Goal: Information Seeking & Learning: Learn about a topic

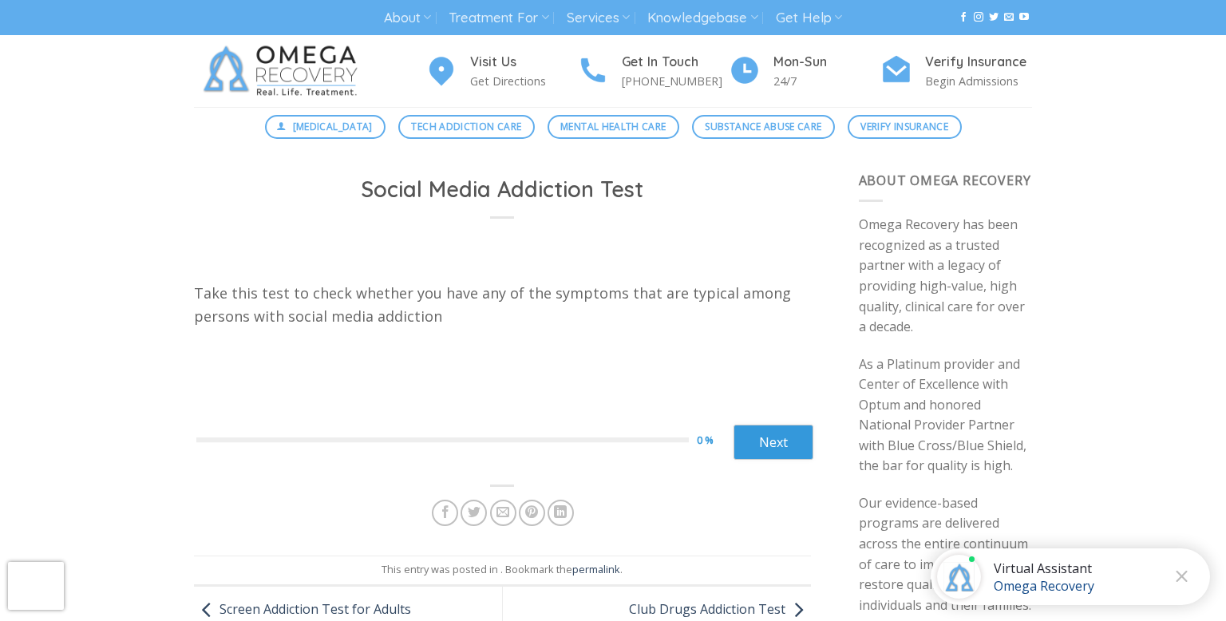
click at [289, 81] on img at bounding box center [284, 71] width 180 height 72
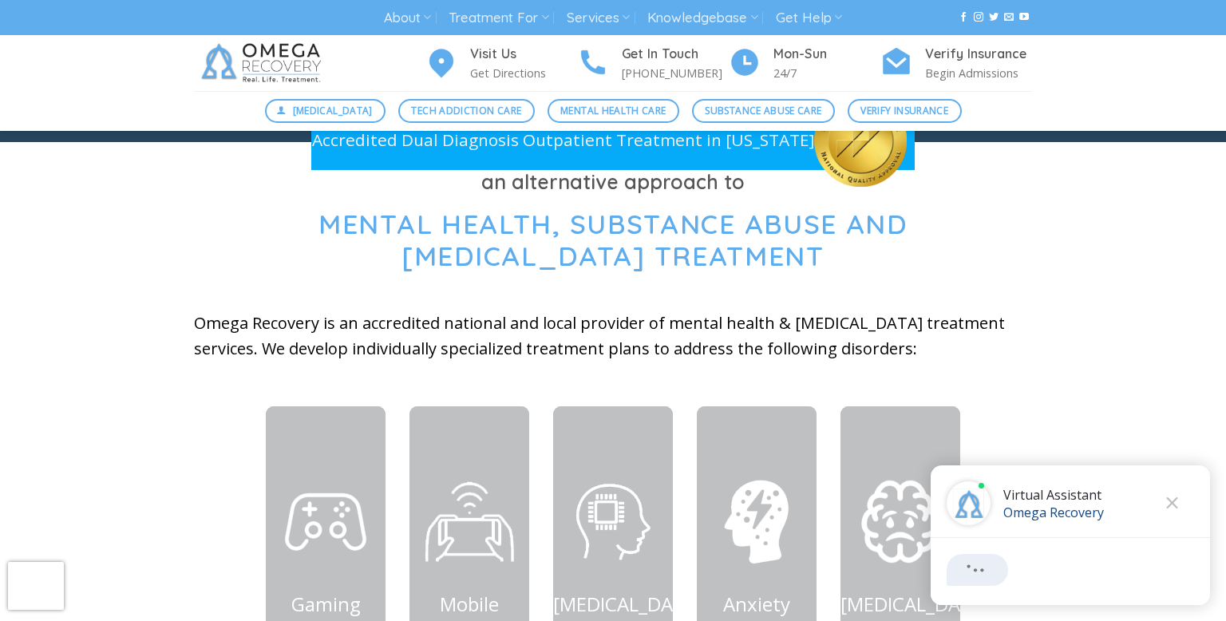
scroll to position [421, 0]
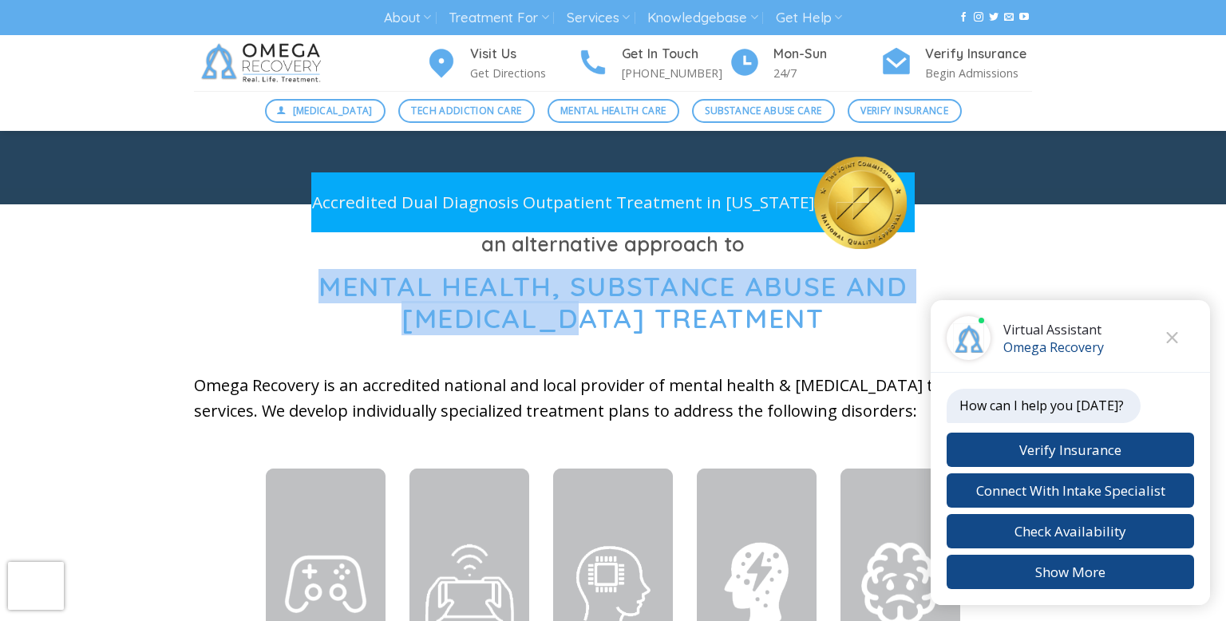
drag, startPoint x: 223, startPoint y: 279, endPoint x: 1048, endPoint y: 289, distance: 824.4
click at [1017, 289] on h1 "Mental Health, Substance Abuse and Technology Addiction Treatment" at bounding box center [613, 303] width 838 height 65
click at [1183, 333] on button "Close chat" at bounding box center [1172, 338] width 44 height 44
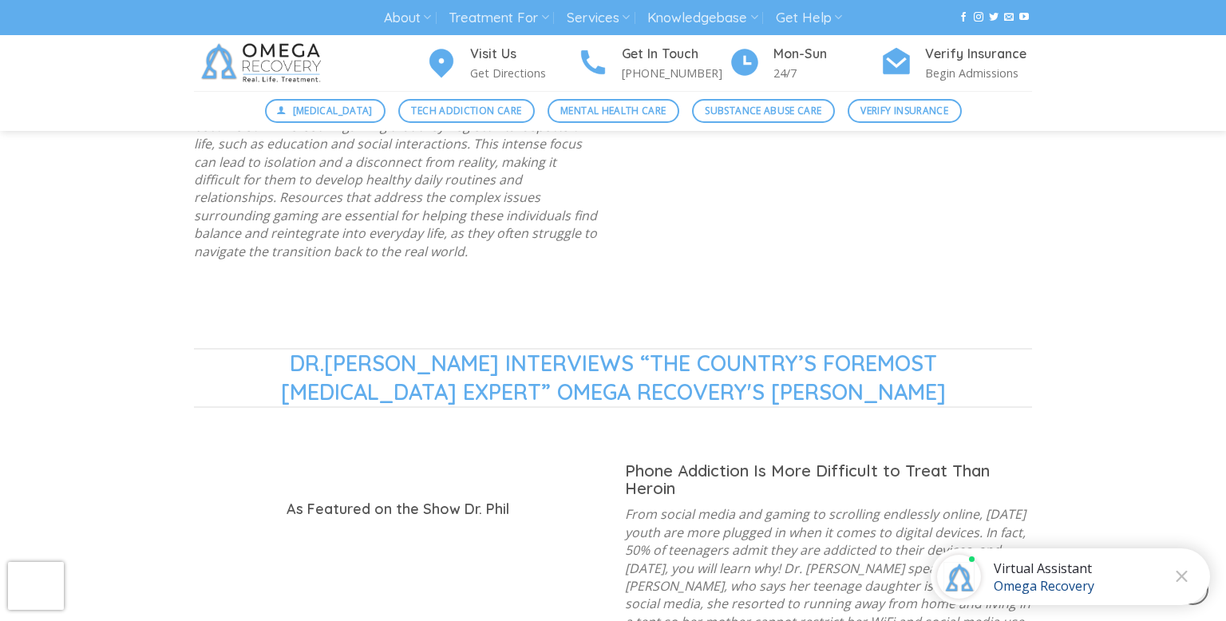
scroll to position [523, 0]
